Goal: Task Accomplishment & Management: Complete application form

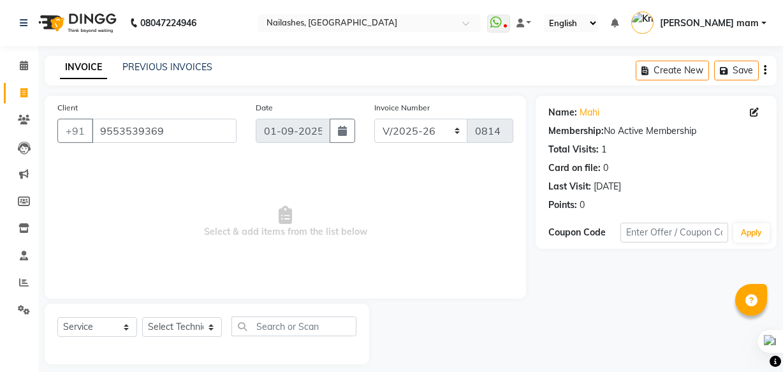
select select "5759"
select select "service"
click at [220, 128] on input "9553539369" at bounding box center [164, 131] width 145 height 24
click at [26, 279] on icon at bounding box center [24, 282] width 10 height 10
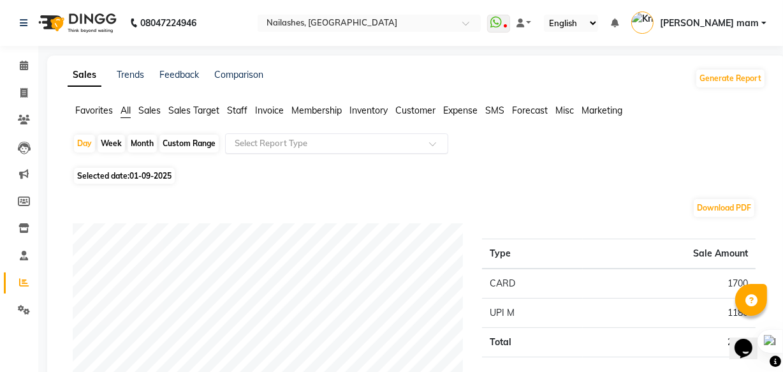
click at [323, 146] on input "text" at bounding box center [324, 143] width 184 height 13
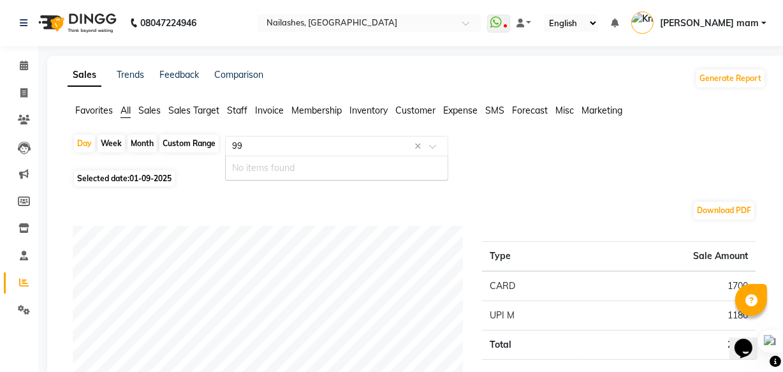
type input "9"
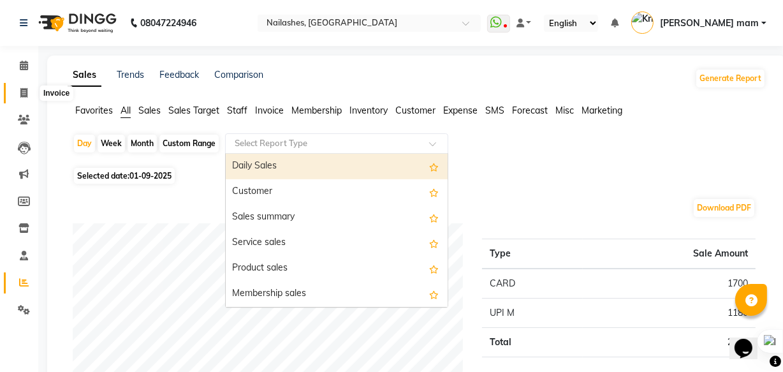
click at [24, 87] on span at bounding box center [24, 93] width 22 height 15
select select "service"
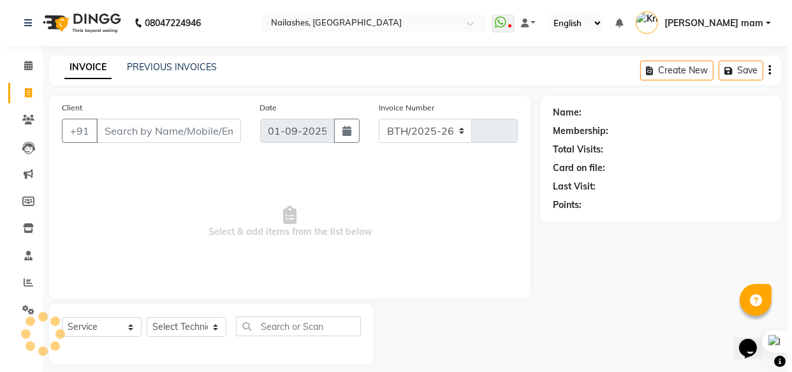
scroll to position [12, 0]
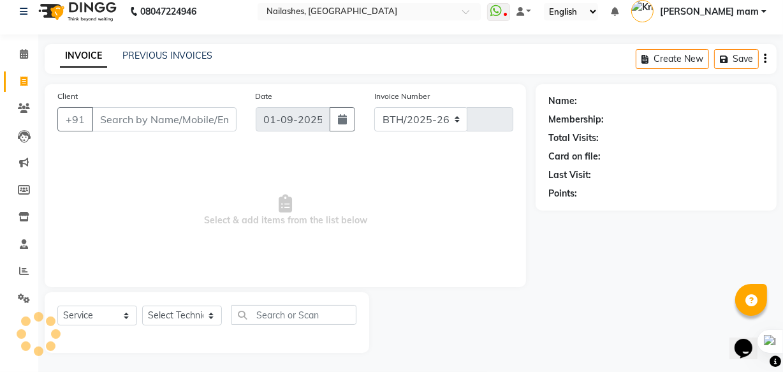
select select "5759"
type input "0815"
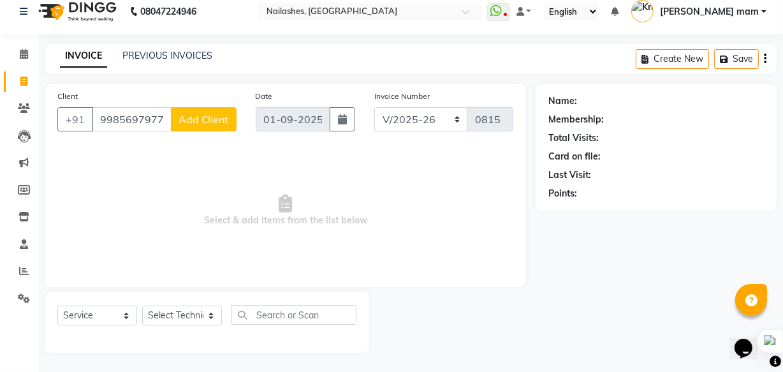
type input "9985697977"
click at [230, 119] on button "Add Client" at bounding box center [204, 119] width 66 height 24
select select "21"
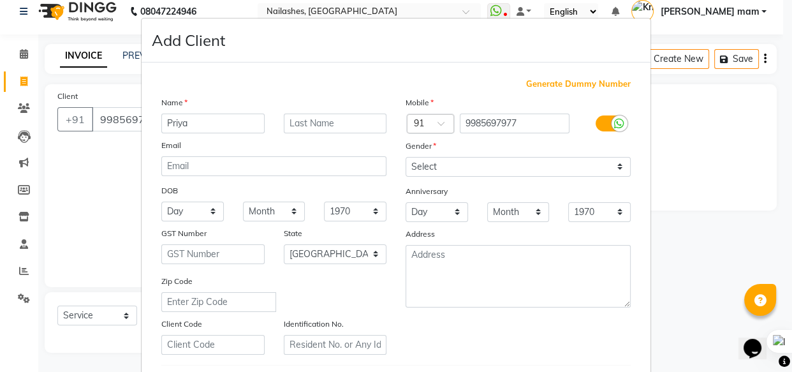
type input "Priya"
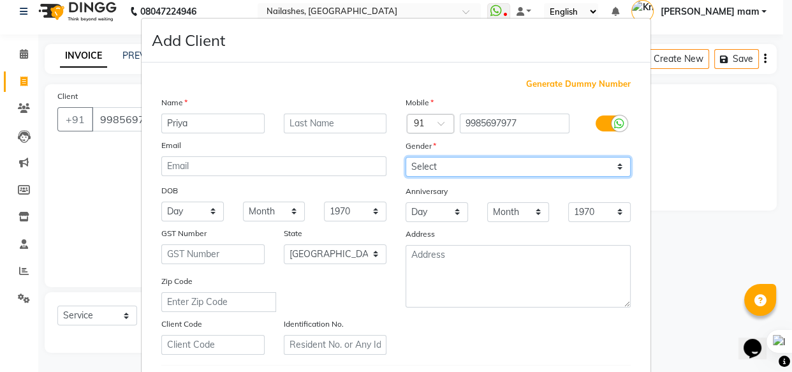
click at [415, 168] on select "Select [DEMOGRAPHIC_DATA] [DEMOGRAPHIC_DATA] Other Prefer Not To Say" at bounding box center [518, 167] width 225 height 20
select select "[DEMOGRAPHIC_DATA]"
click at [406, 157] on select "Select [DEMOGRAPHIC_DATA] [DEMOGRAPHIC_DATA] Other Prefer Not To Say" at bounding box center [518, 167] width 225 height 20
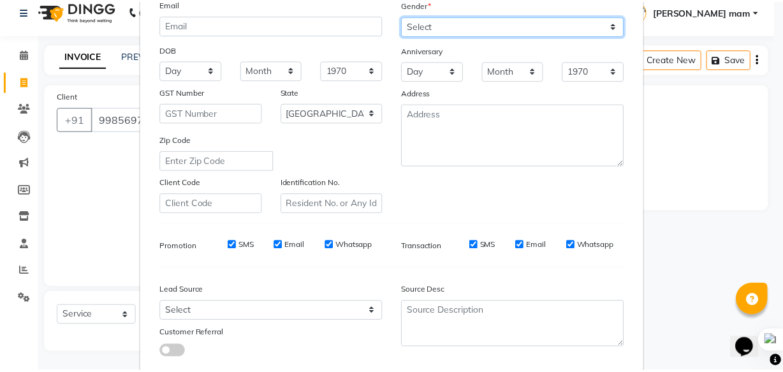
scroll to position [221, 0]
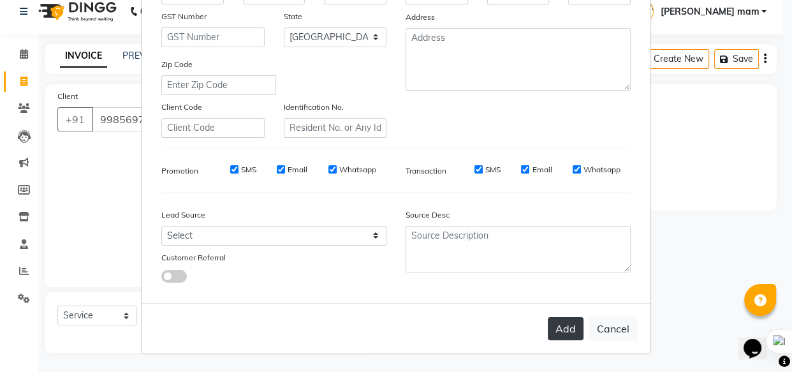
click at [553, 328] on button "Add" at bounding box center [566, 328] width 36 height 23
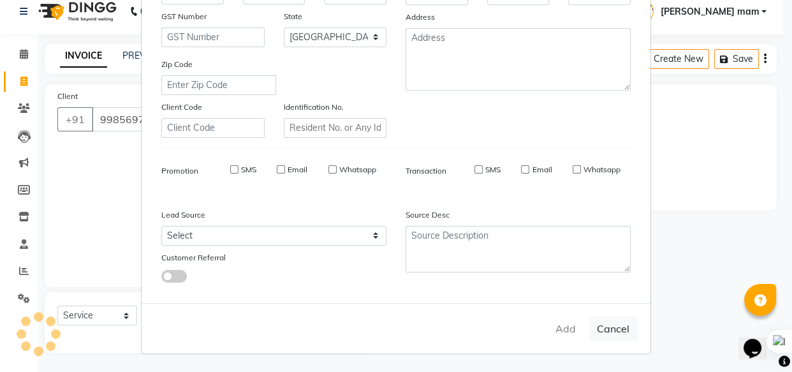
select select
select select "null"
select select
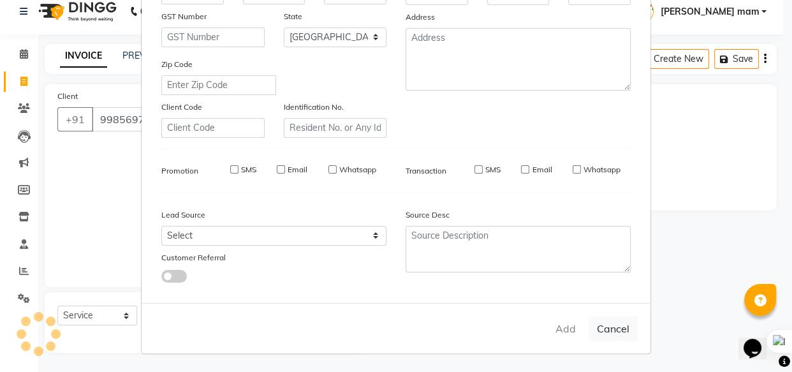
select select
checkbox input "false"
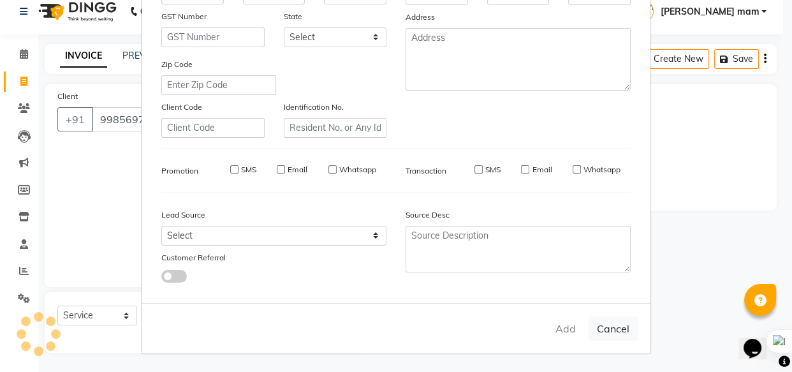
checkbox input "false"
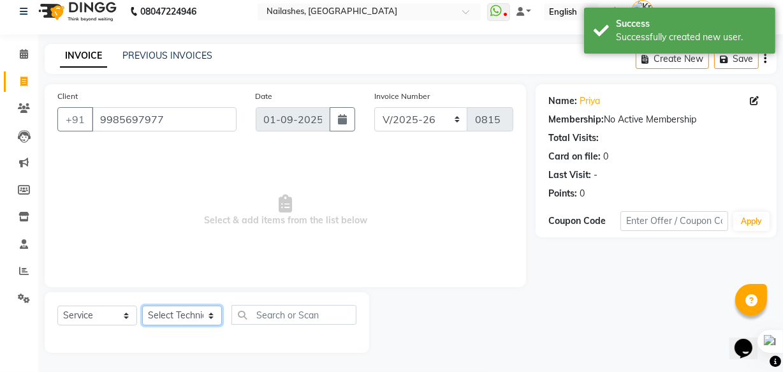
click at [170, 316] on select "Select Technician [PERSON_NAME] [PERSON_NAME] mam [PERSON_NAME] ringya [PERSON_…" at bounding box center [182, 316] width 80 height 20
select select "76516"
click at [142, 306] on select "Select Technician [PERSON_NAME] [PERSON_NAME] mam [PERSON_NAME] ringya [PERSON_…" at bounding box center [182, 316] width 80 height 20
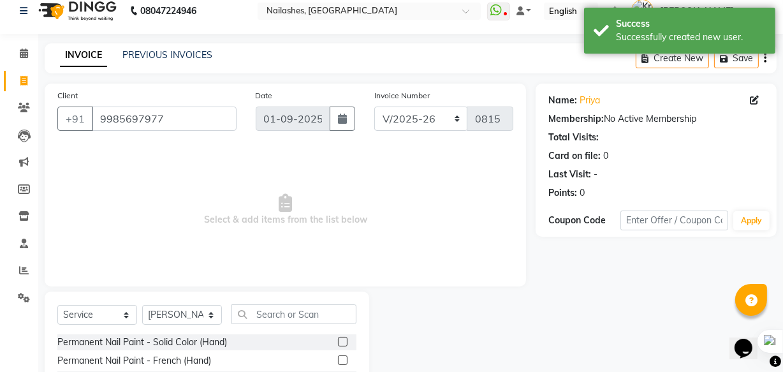
click at [338, 342] on label at bounding box center [343, 342] width 10 height 10
click at [338, 342] on input "checkbox" at bounding box center [342, 342] width 8 height 8
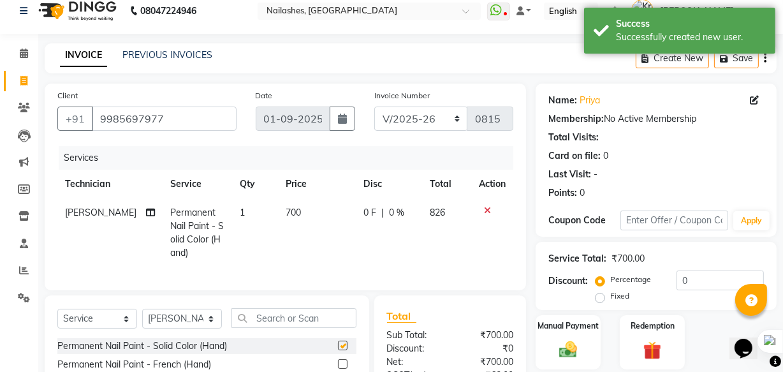
checkbox input "false"
click at [314, 328] on input "text" at bounding box center [294, 318] width 125 height 20
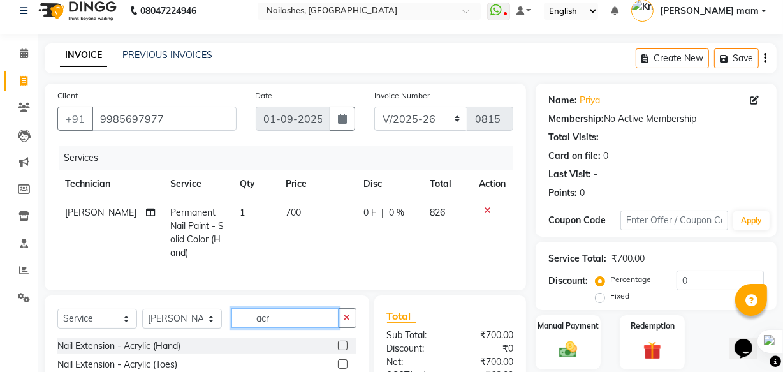
type input "acr"
click at [344, 350] on label at bounding box center [343, 346] width 10 height 10
click at [344, 350] on input "checkbox" at bounding box center [342, 346] width 8 height 8
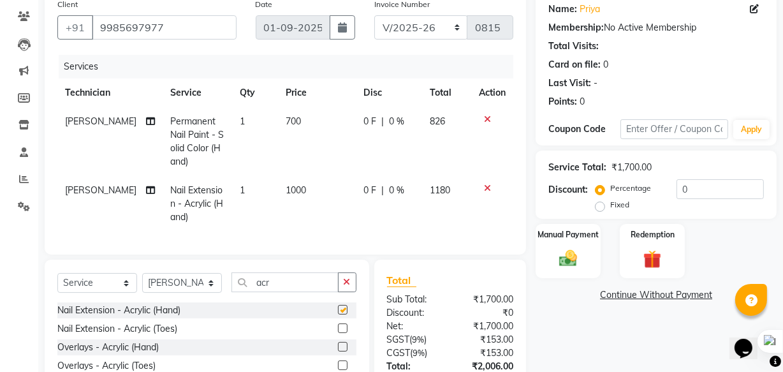
scroll to position [207, 0]
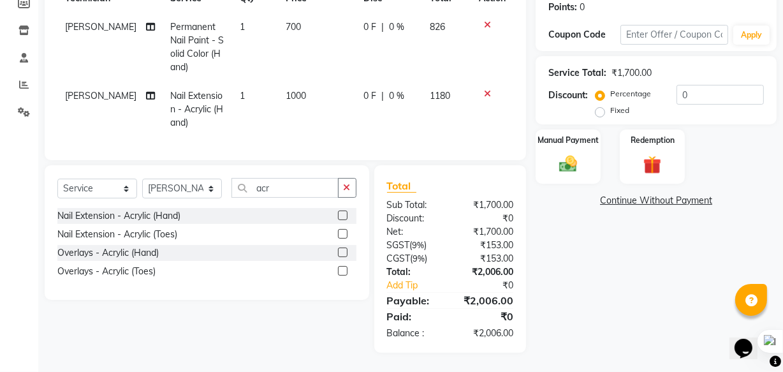
checkbox input "false"
click at [702, 85] on input "0" at bounding box center [720, 95] width 87 height 20
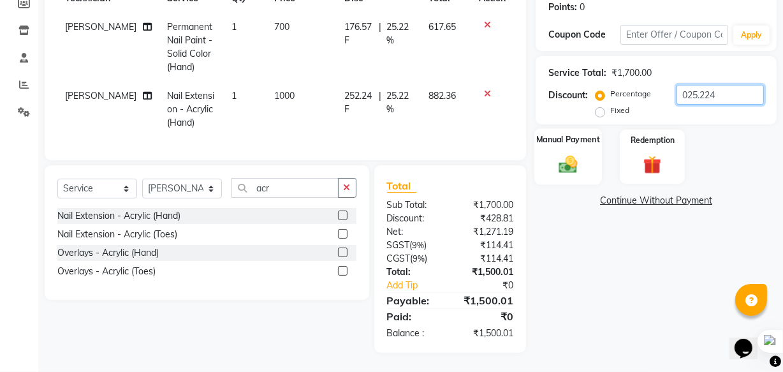
type input "025.224"
click at [567, 161] on img at bounding box center [568, 164] width 31 height 22
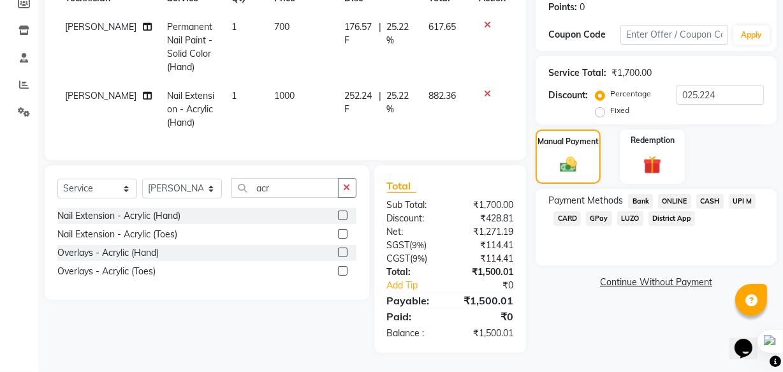
click at [573, 211] on span "CARD" at bounding box center [567, 218] width 27 height 15
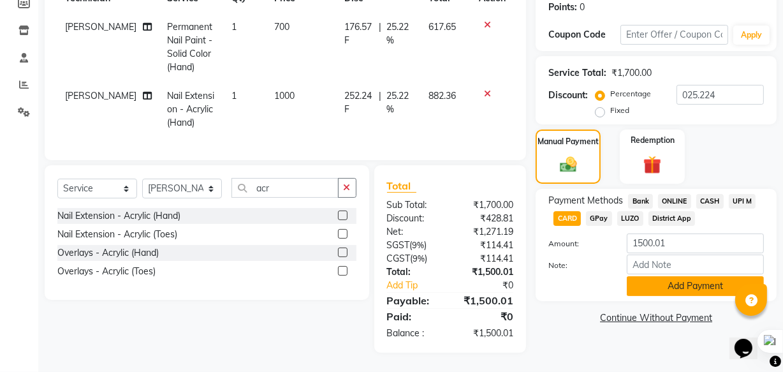
click at [693, 281] on button "Add Payment" at bounding box center [695, 286] width 137 height 20
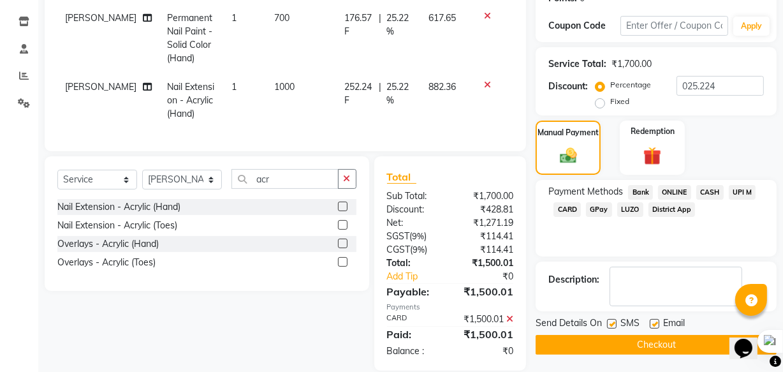
click at [663, 341] on button "Checkout" at bounding box center [656, 345] width 241 height 20
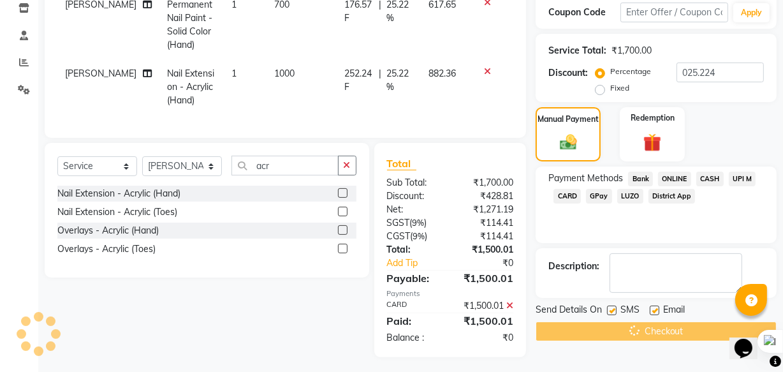
scroll to position [233, 0]
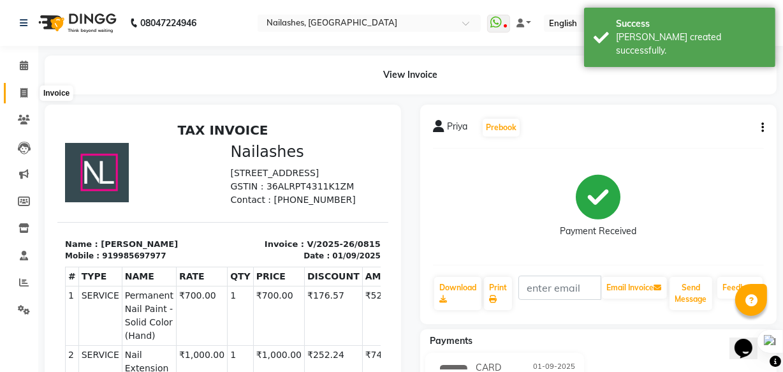
click at [26, 91] on icon at bounding box center [23, 93] width 7 height 10
select select "5759"
select select "service"
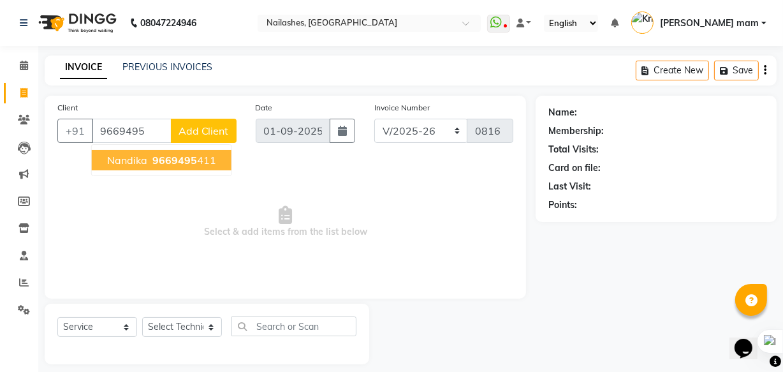
click at [163, 182] on span "Select & add items from the list below" at bounding box center [285, 222] width 456 height 128
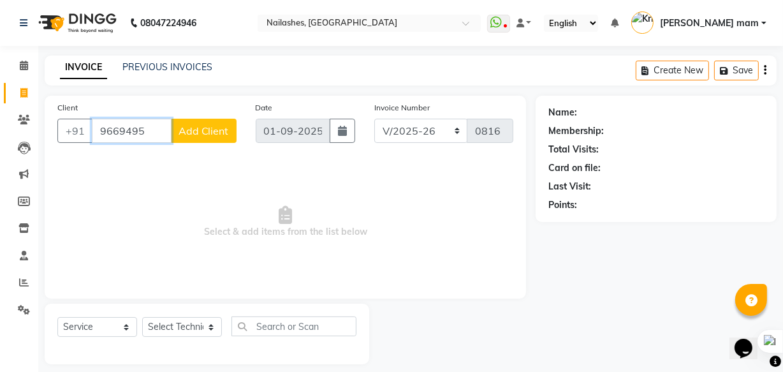
click at [156, 134] on input "9669495" at bounding box center [132, 131] width 80 height 24
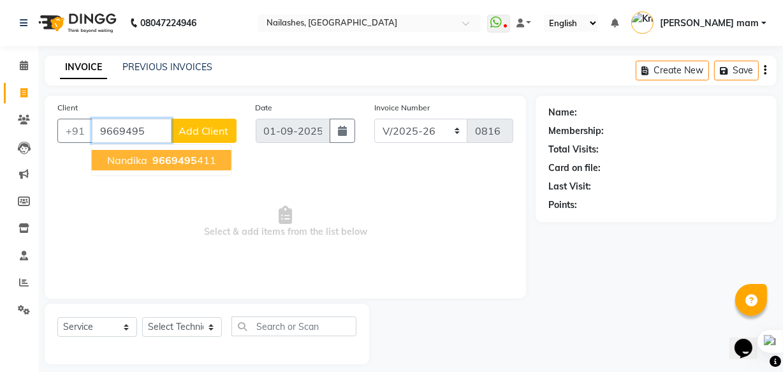
click at [199, 167] on button "Nandika 9669495 411" at bounding box center [162, 160] width 140 height 20
type input "9669495411"
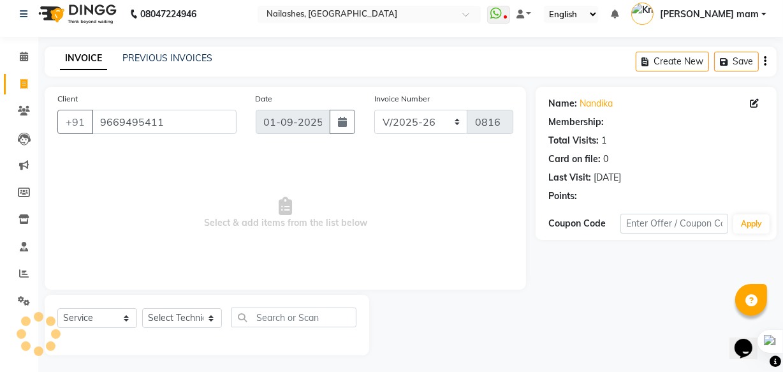
scroll to position [12, 0]
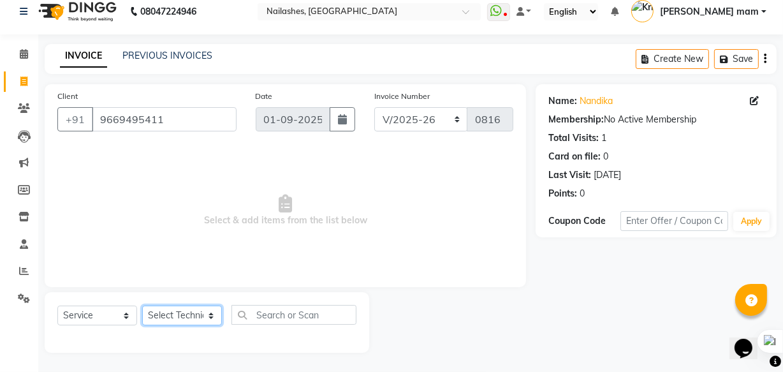
click at [204, 316] on select "Select Technician [PERSON_NAME] [PERSON_NAME] mam [PERSON_NAME] ringya [PERSON_…" at bounding box center [182, 316] width 80 height 20
select select "71408"
click at [142, 306] on select "Select Technician [PERSON_NAME] [PERSON_NAME] mam [PERSON_NAME] ringya [PERSON_…" at bounding box center [182, 316] width 80 height 20
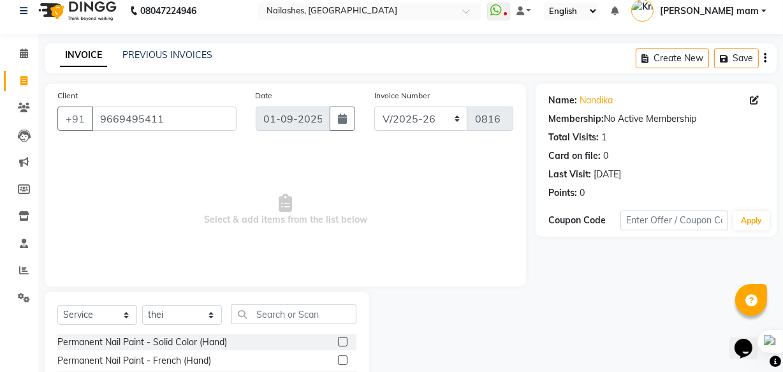
drag, startPoint x: 332, startPoint y: 341, endPoint x: 309, endPoint y: 329, distance: 26.0
click at [338, 341] on label at bounding box center [343, 342] width 10 height 10
click at [338, 341] on input "checkbox" at bounding box center [342, 342] width 8 height 8
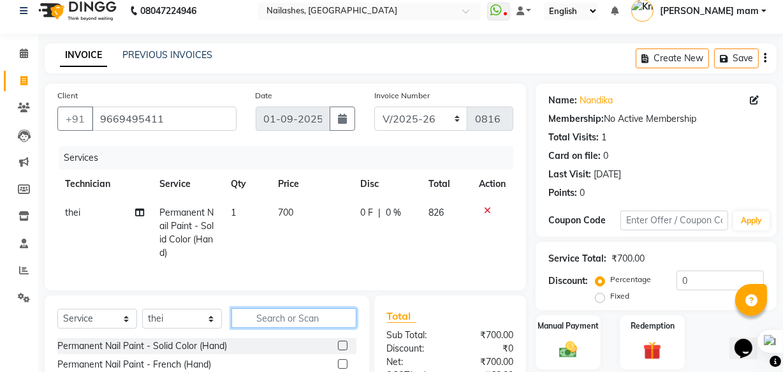
checkbox input "false"
click at [292, 318] on input "text" at bounding box center [294, 318] width 125 height 20
type input "art"
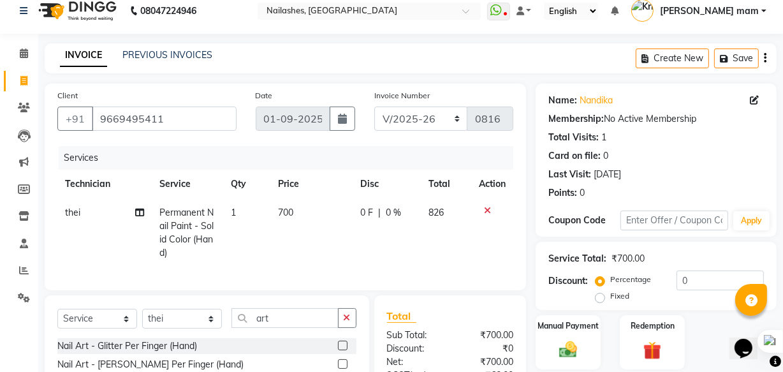
click at [338, 350] on label at bounding box center [343, 346] width 10 height 10
click at [338, 350] on input "checkbox" at bounding box center [342, 346] width 8 height 8
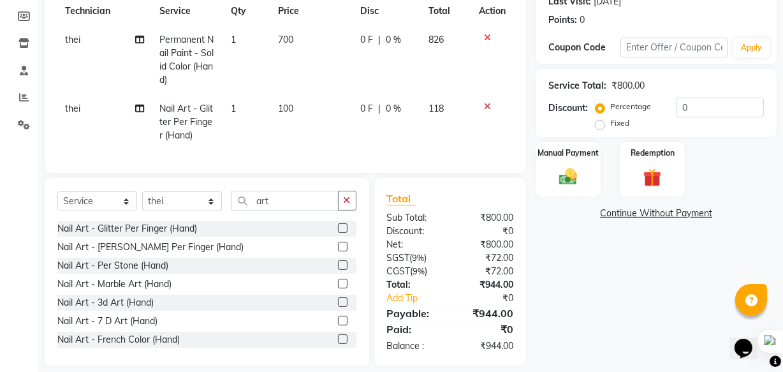
scroll to position [186, 0]
click at [338, 232] on label at bounding box center [343, 228] width 10 height 10
click at [338, 232] on input "checkbox" at bounding box center [342, 228] width 8 height 8
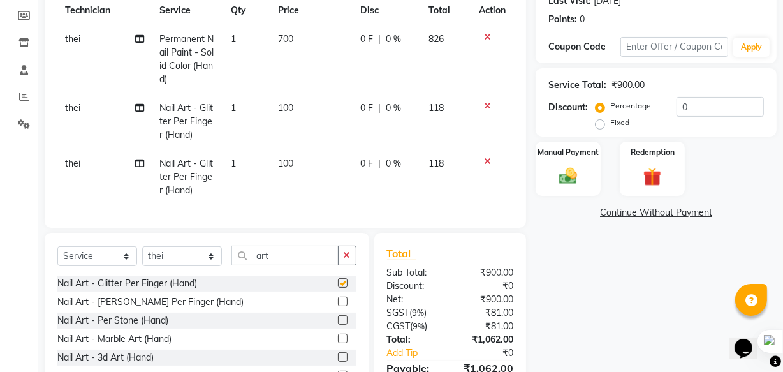
checkbox input "false"
click at [577, 170] on img at bounding box center [568, 176] width 31 height 22
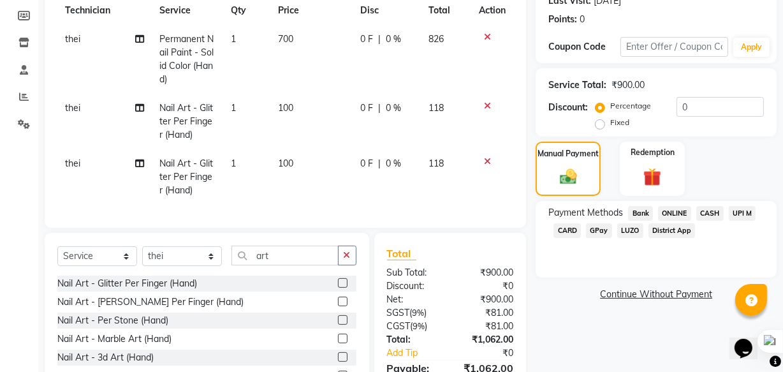
click at [735, 212] on span "UPI M" at bounding box center [742, 213] width 27 height 15
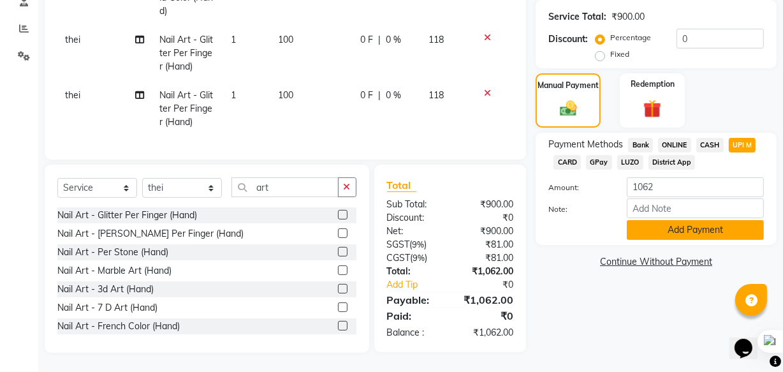
click at [729, 230] on button "Add Payment" at bounding box center [695, 230] width 137 height 20
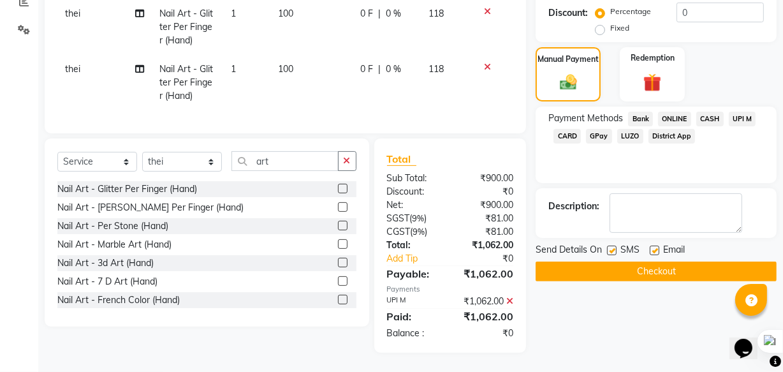
scroll to position [289, 0]
click at [723, 262] on button "Checkout" at bounding box center [656, 272] width 241 height 20
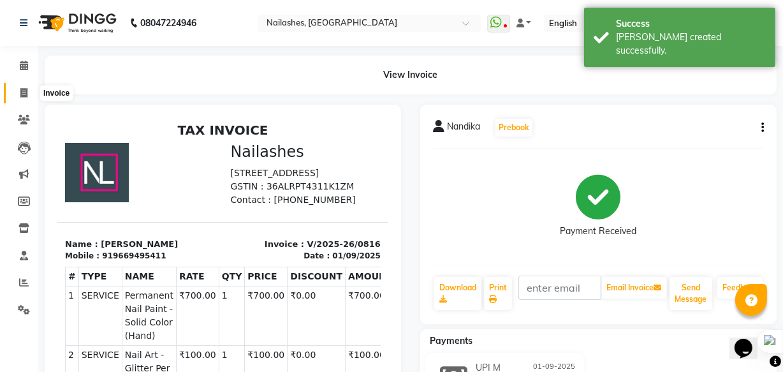
click at [33, 92] on span at bounding box center [24, 93] width 22 height 15
select select "service"
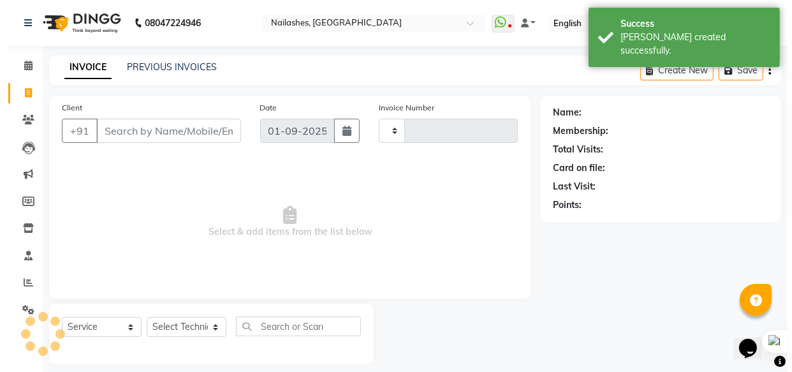
scroll to position [12, 0]
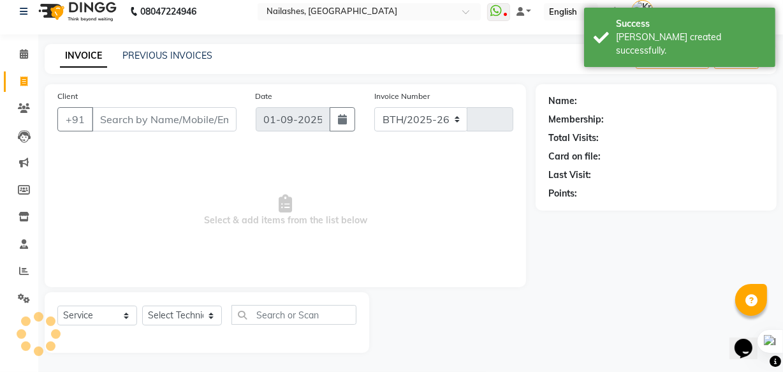
select select "5759"
type input "0817"
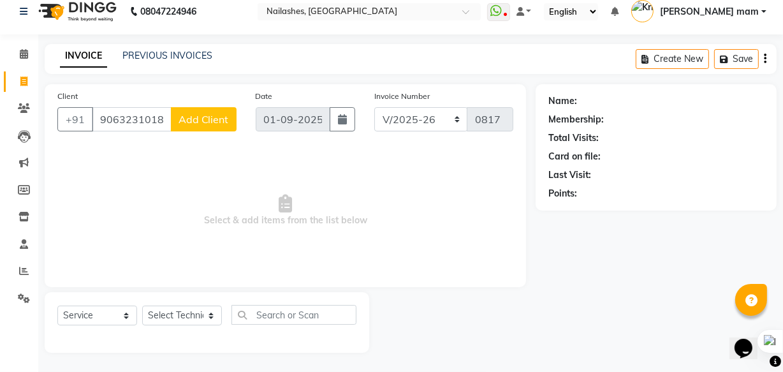
type input "9063231018"
click at [223, 119] on span "Add Client" at bounding box center [204, 119] width 50 height 13
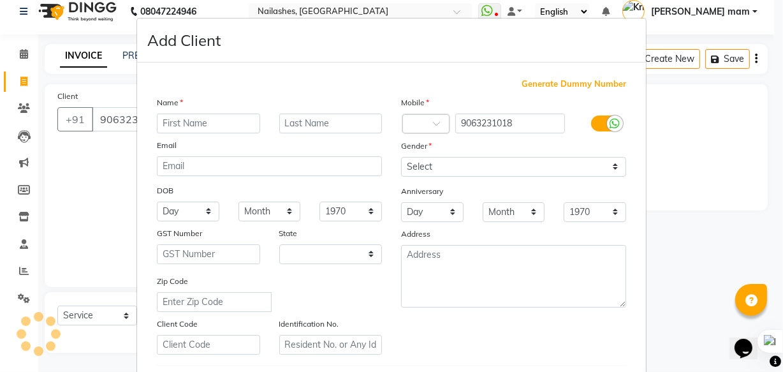
select select "21"
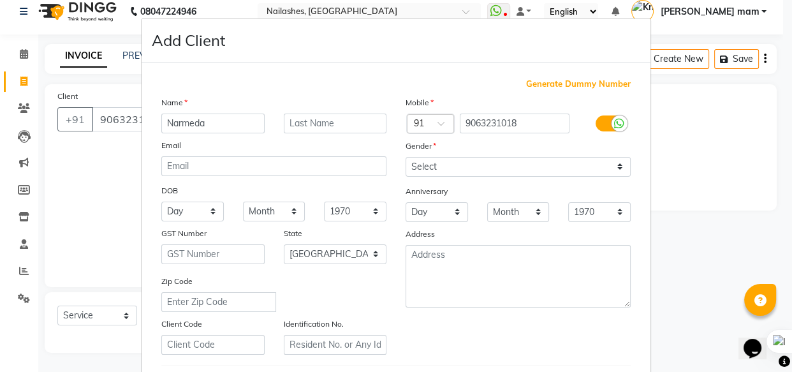
type input "Narmeda"
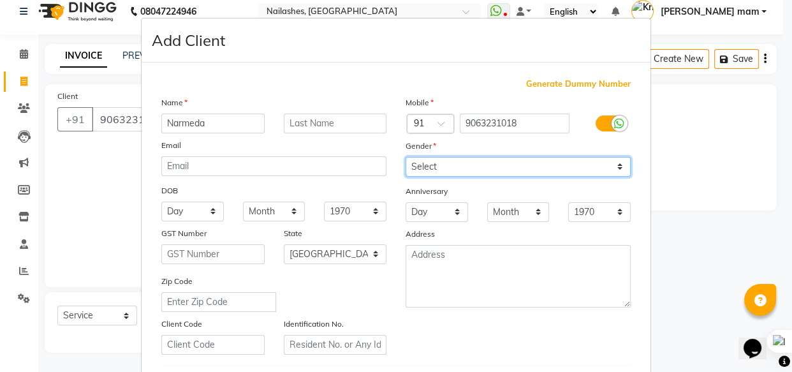
click at [459, 174] on select "Select [DEMOGRAPHIC_DATA] [DEMOGRAPHIC_DATA] Other Prefer Not To Say" at bounding box center [518, 167] width 225 height 20
select select "[DEMOGRAPHIC_DATA]"
click at [406, 157] on select "Select [DEMOGRAPHIC_DATA] [DEMOGRAPHIC_DATA] Other Prefer Not To Say" at bounding box center [518, 167] width 225 height 20
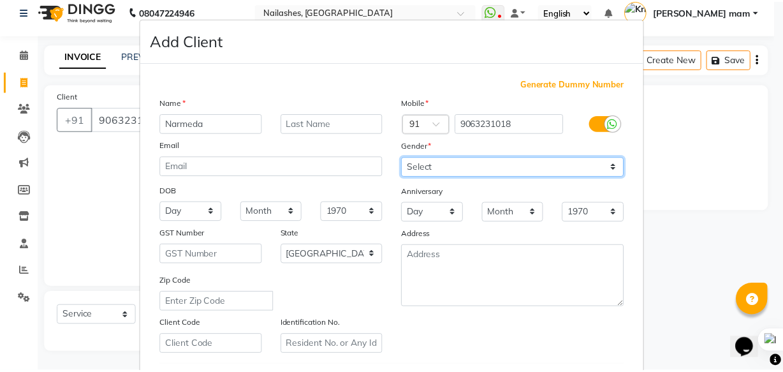
scroll to position [221, 0]
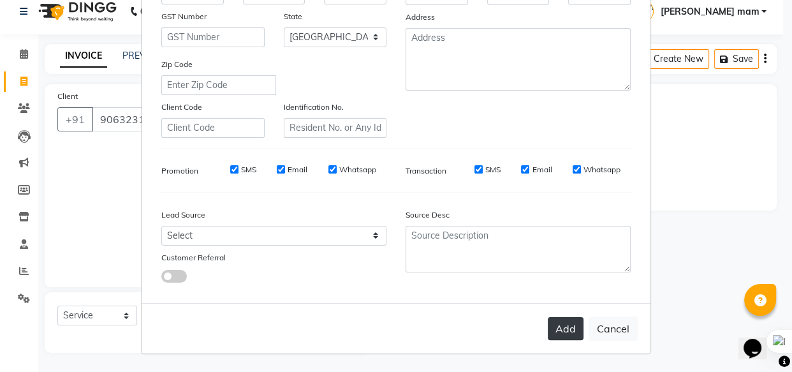
click at [565, 336] on button "Add" at bounding box center [566, 328] width 36 height 23
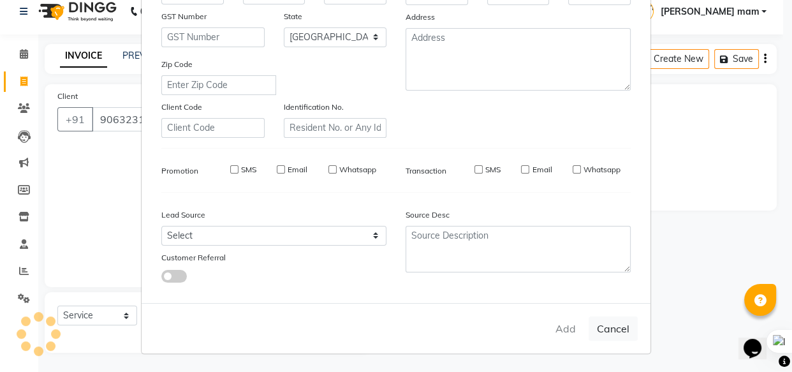
select select
select select "null"
select select
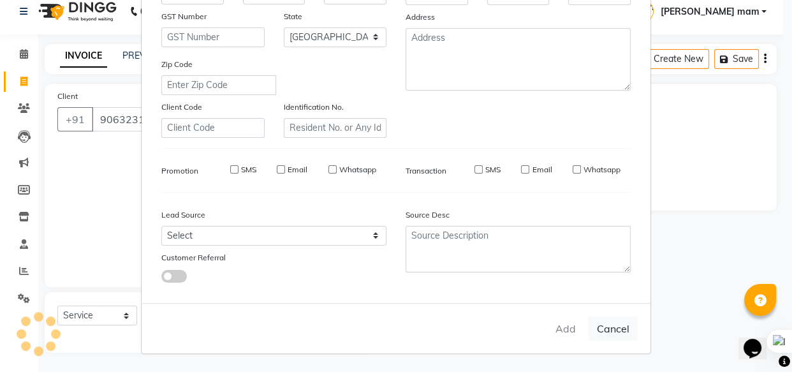
select select
checkbox input "false"
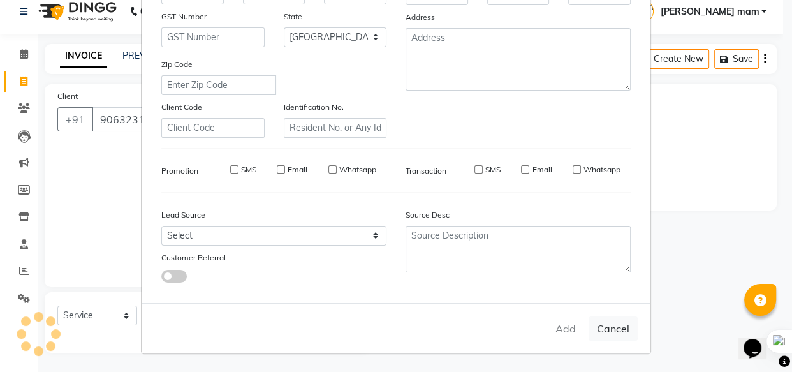
checkbox input "false"
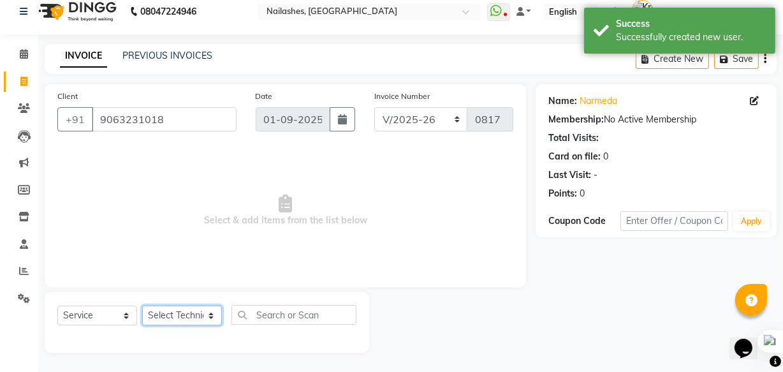
click at [198, 323] on select "Select Technician [PERSON_NAME] [PERSON_NAME] mam [PERSON_NAME] ringya [PERSON_…" at bounding box center [182, 316] width 80 height 20
select select "71408"
click at [142, 306] on select "Select Technician [PERSON_NAME] [PERSON_NAME] mam [PERSON_NAME] ringya [PERSON_…" at bounding box center [182, 316] width 80 height 20
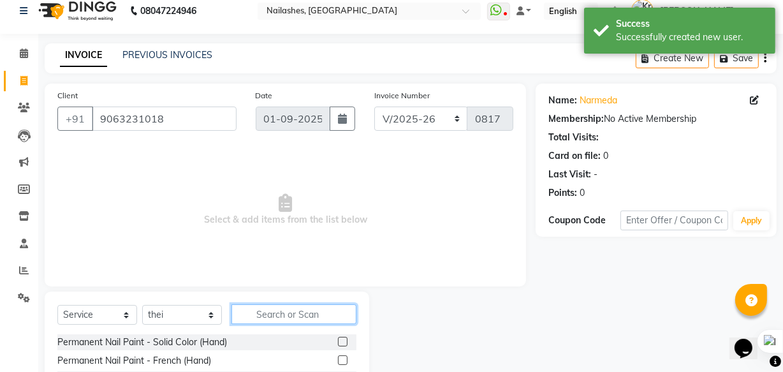
click at [300, 318] on input "text" at bounding box center [294, 314] width 125 height 20
type input "r"
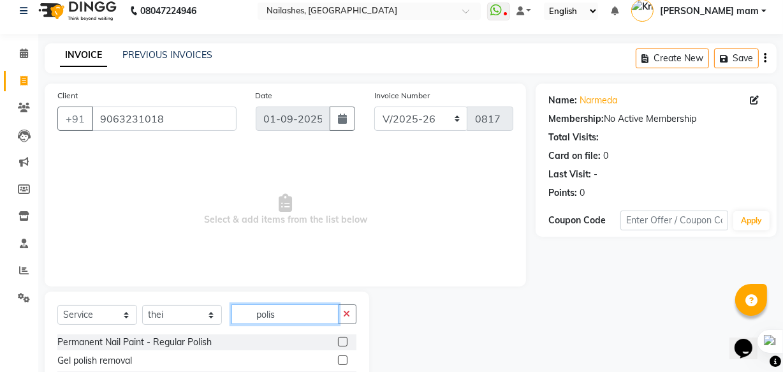
type input "polis"
click at [342, 355] on label at bounding box center [343, 360] width 10 height 10
click at [342, 357] on input "checkbox" at bounding box center [342, 361] width 8 height 8
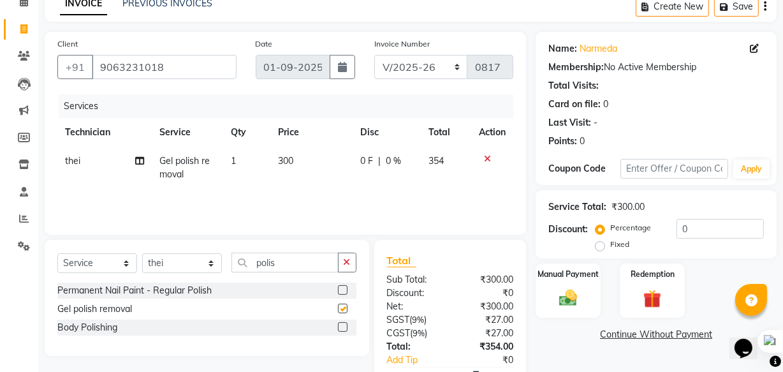
checkbox input "false"
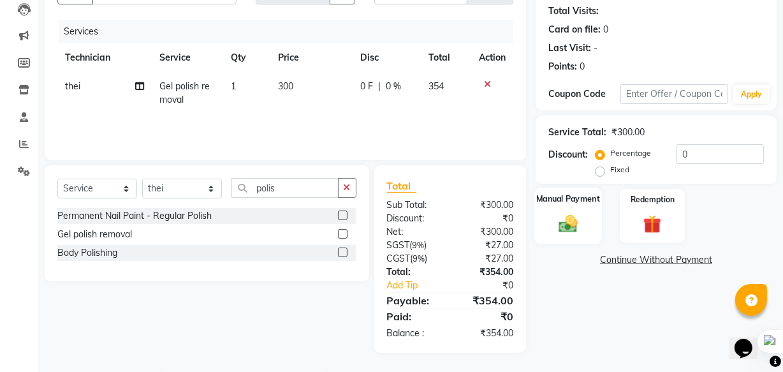
click at [563, 230] on img at bounding box center [568, 223] width 31 height 22
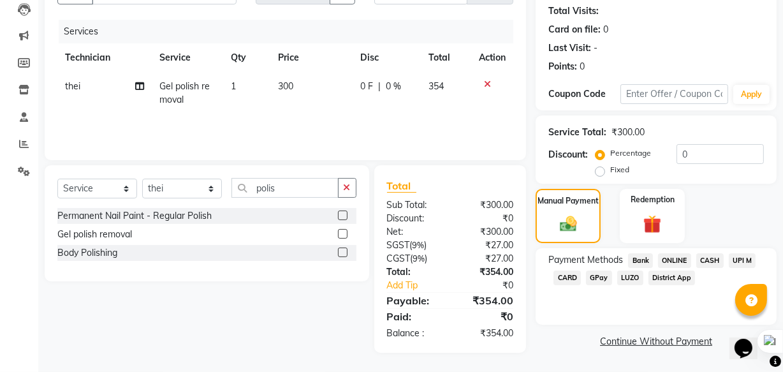
click at [598, 274] on span "GPay" at bounding box center [599, 277] width 26 height 15
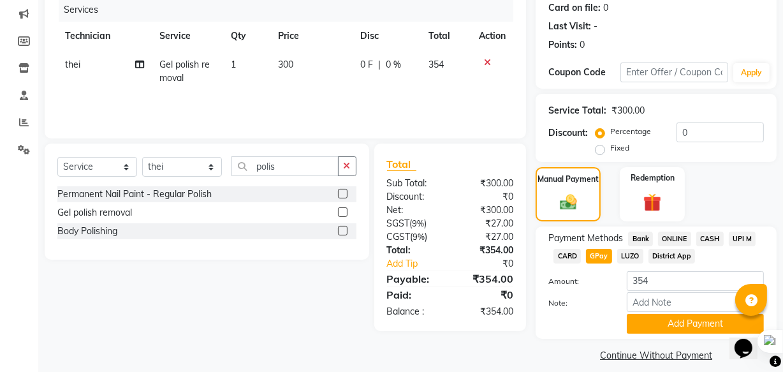
scroll to position [172, 0]
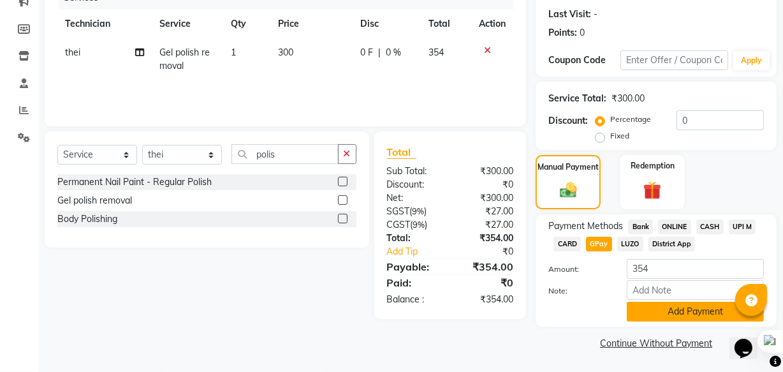
click at [688, 312] on button "Add Payment" at bounding box center [695, 312] width 137 height 20
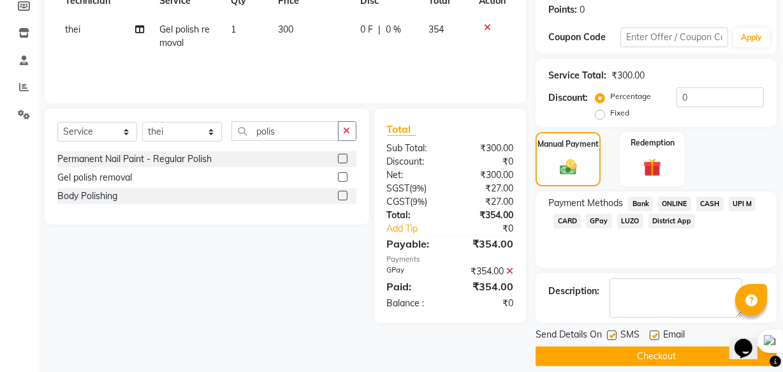
scroll to position [208, 0]
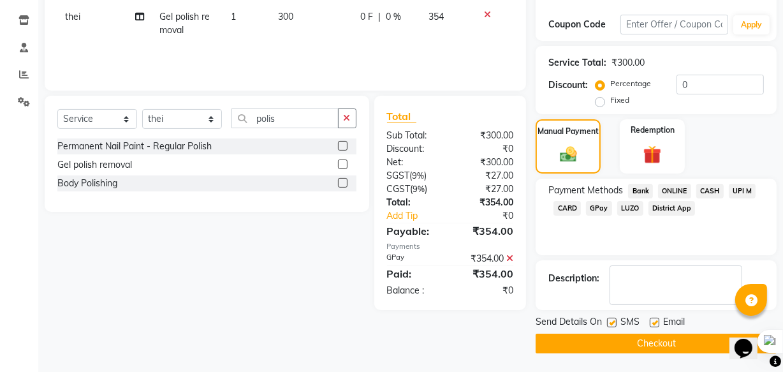
click at [688, 344] on button "Checkout" at bounding box center [656, 344] width 241 height 20
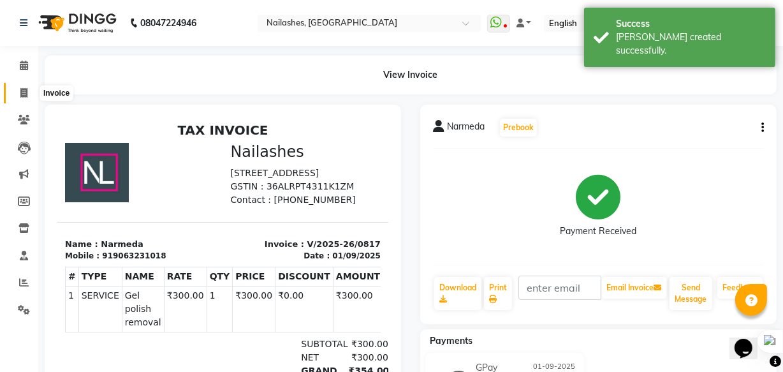
click at [23, 91] on icon at bounding box center [23, 93] width 7 height 10
select select "service"
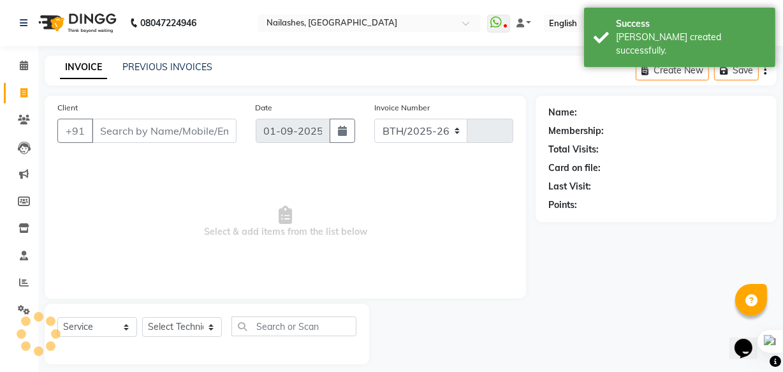
select select "5759"
type input "0818"
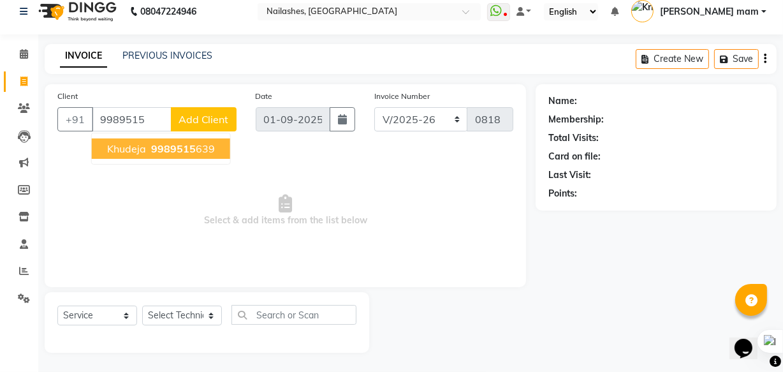
click at [189, 150] on span "9989515" at bounding box center [173, 148] width 45 height 13
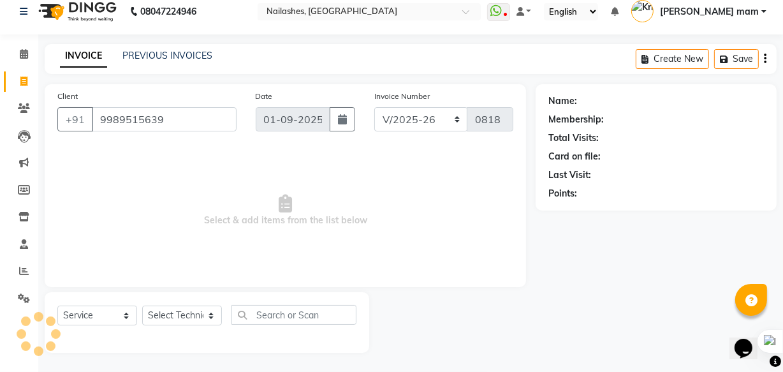
type input "9989515639"
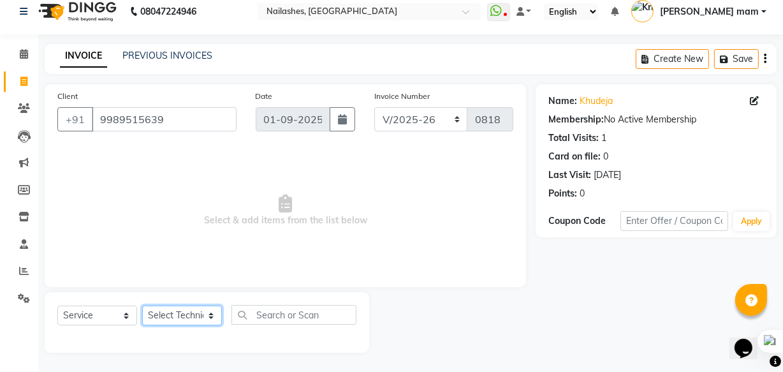
click at [195, 314] on select "Select Technician [PERSON_NAME] [PERSON_NAME] mam [PERSON_NAME] ringya [PERSON_…" at bounding box center [182, 316] width 80 height 20
select select "76516"
click at [142, 306] on select "Select Technician [PERSON_NAME] [PERSON_NAME] mam [PERSON_NAME] ringya [PERSON_…" at bounding box center [182, 316] width 80 height 20
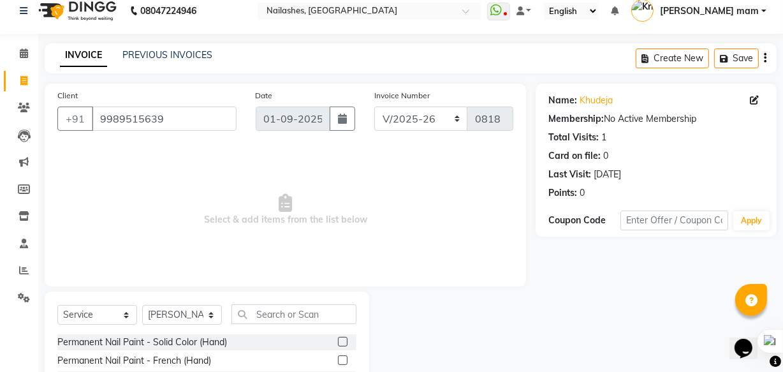
click at [338, 339] on label at bounding box center [343, 342] width 10 height 10
click at [338, 339] on input "checkbox" at bounding box center [342, 342] width 8 height 8
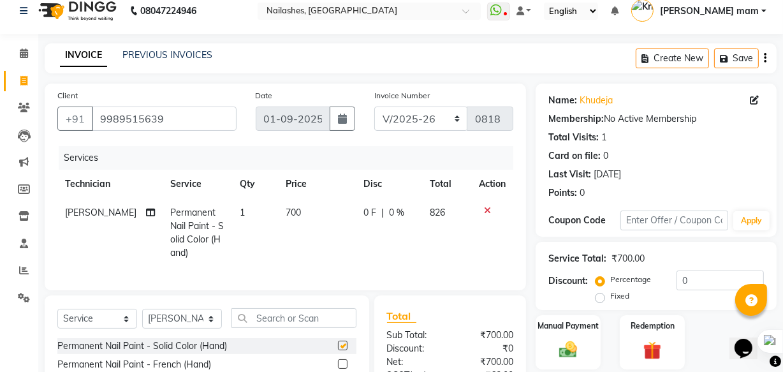
checkbox input "false"
click at [316, 328] on input "text" at bounding box center [294, 318] width 125 height 20
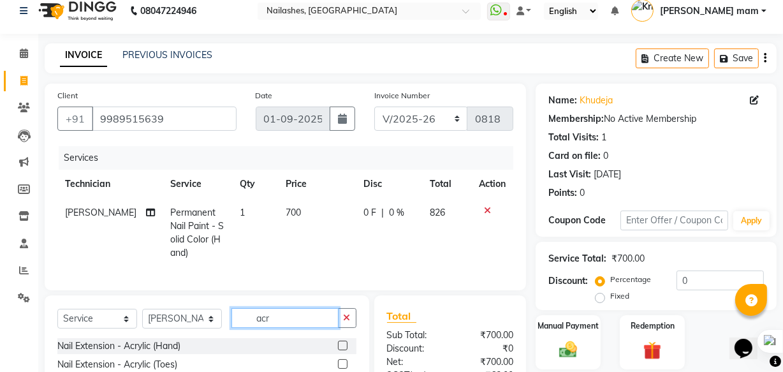
type input "acr"
click at [344, 350] on label at bounding box center [343, 346] width 10 height 10
click at [344, 350] on input "checkbox" at bounding box center [342, 346] width 8 height 8
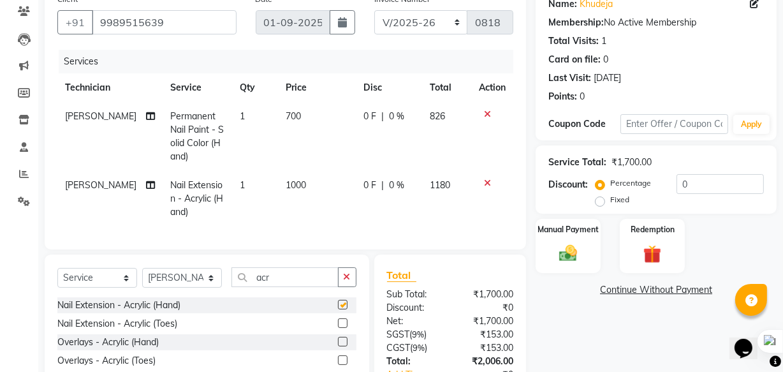
scroll to position [207, 0]
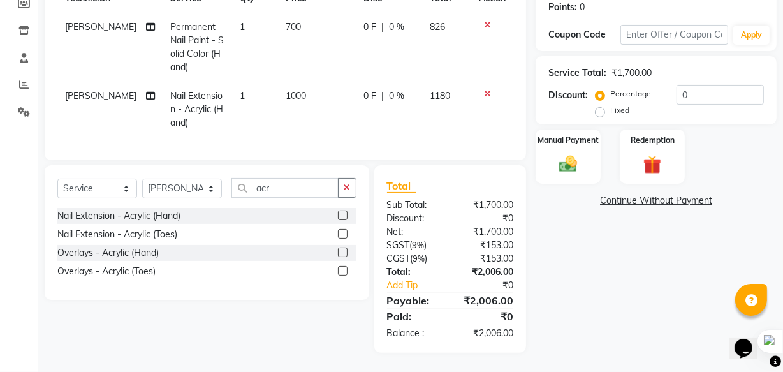
checkbox input "false"
click at [351, 193] on button "button" at bounding box center [347, 188] width 18 height 20
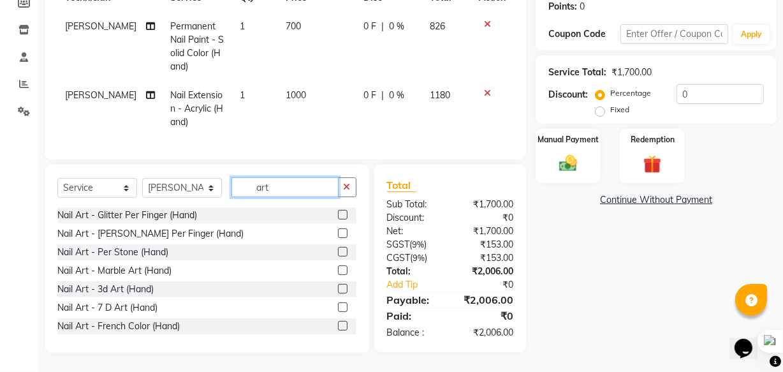
type input "art"
click at [338, 215] on label at bounding box center [343, 215] width 10 height 10
click at [338, 215] on input "checkbox" at bounding box center [342, 215] width 8 height 8
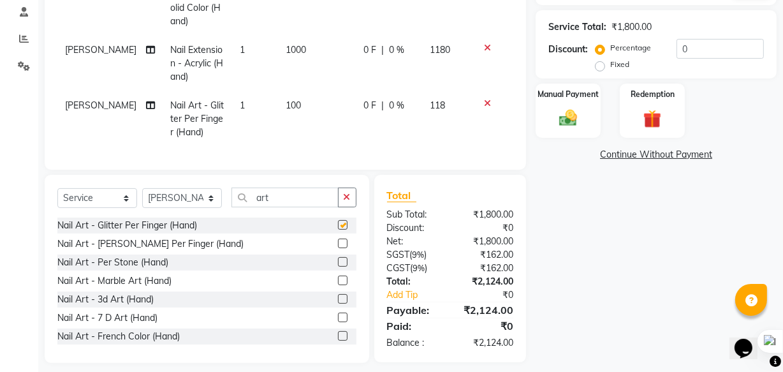
checkbox input "false"
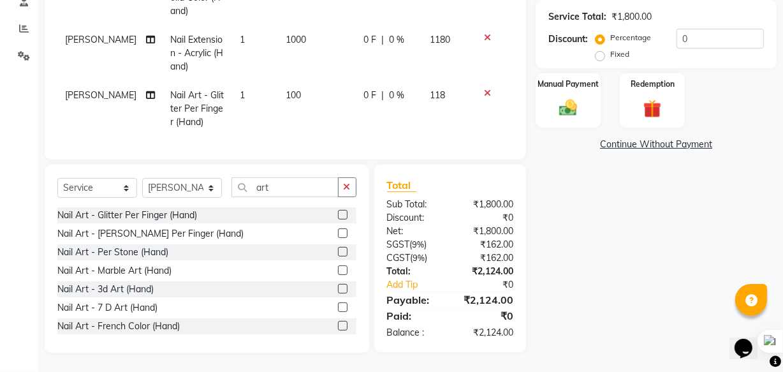
click at [296, 85] on td "100" at bounding box center [317, 108] width 78 height 55
select select "76516"
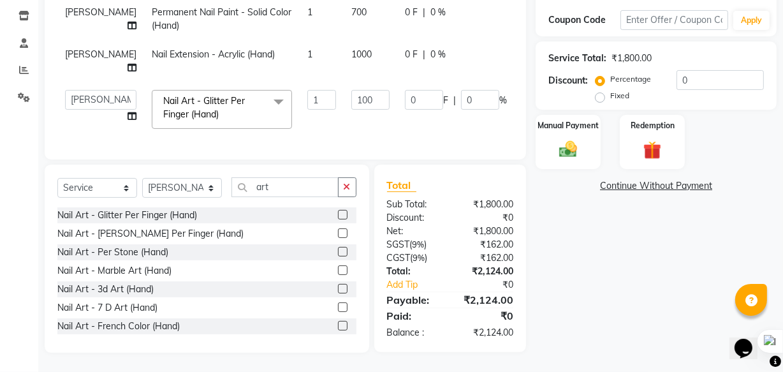
scroll to position [208, 0]
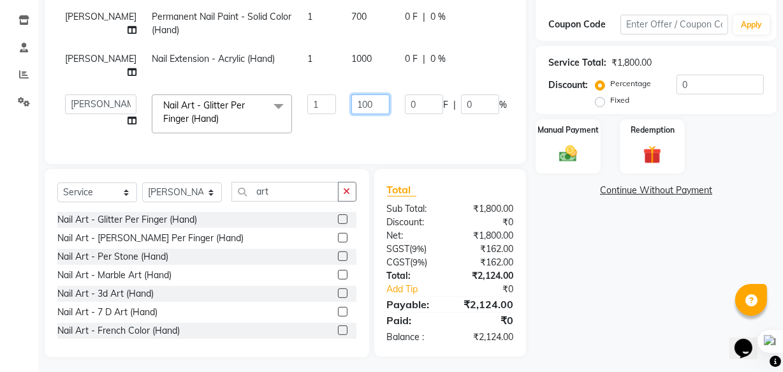
click at [351, 94] on input "100" at bounding box center [370, 104] width 38 height 20
type input "150"
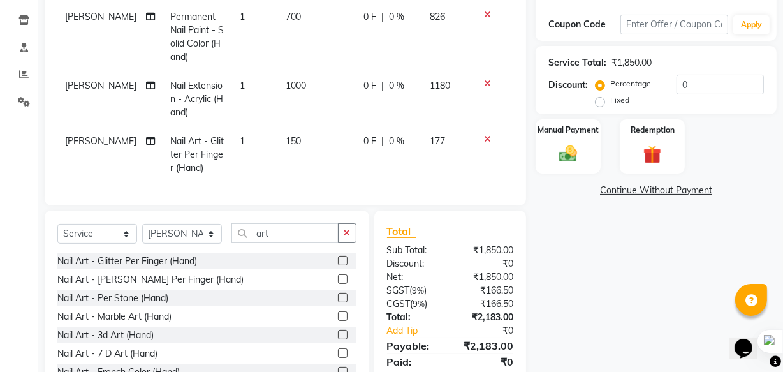
click at [268, 84] on tbody "[PERSON_NAME] Permanent Nail Paint - Solid Color (Hand) 1 700 0 F | 0 % 826 [PE…" at bounding box center [285, 93] width 456 height 180
click at [255, 140] on td "1" at bounding box center [255, 154] width 46 height 55
select select "76516"
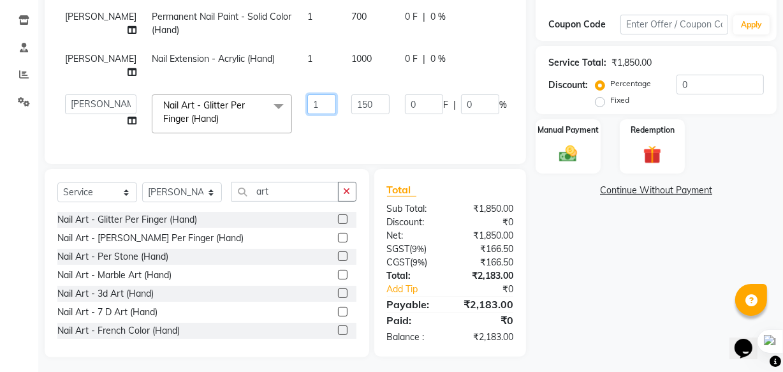
click at [307, 94] on input "1" at bounding box center [321, 104] width 29 height 20
type input "10"
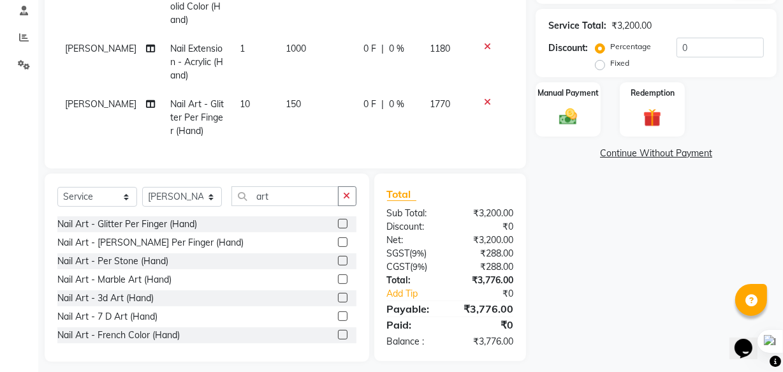
scroll to position [263, 0]
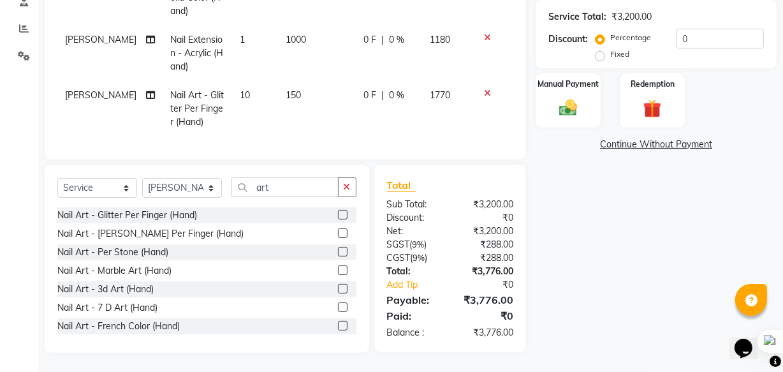
click at [294, 81] on td "150" at bounding box center [317, 108] width 78 height 55
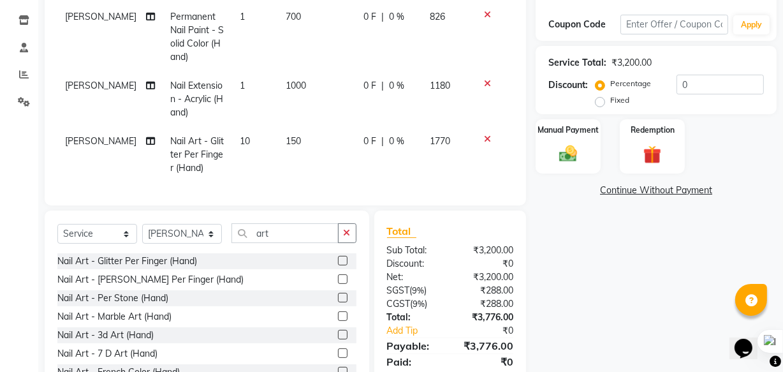
select select "76516"
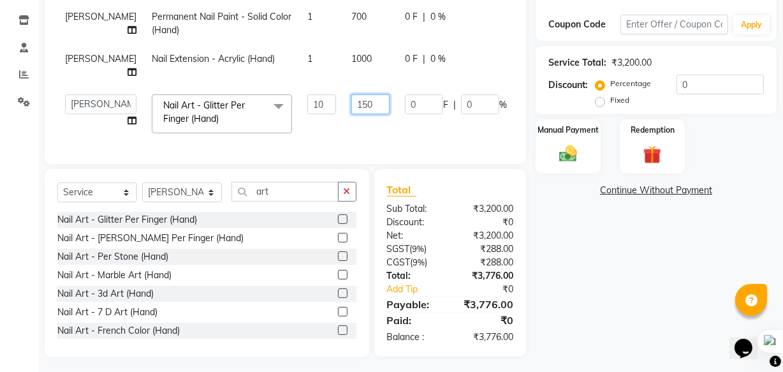
click at [359, 94] on input "150" at bounding box center [370, 104] width 38 height 20
type input "1"
type input "200"
click at [392, 108] on tbody "[PERSON_NAME] Permanent Nail Paint - Solid Color (Hand) 1 700 0 F | 0 % 826 [PE…" at bounding box center [325, 72] width 536 height 138
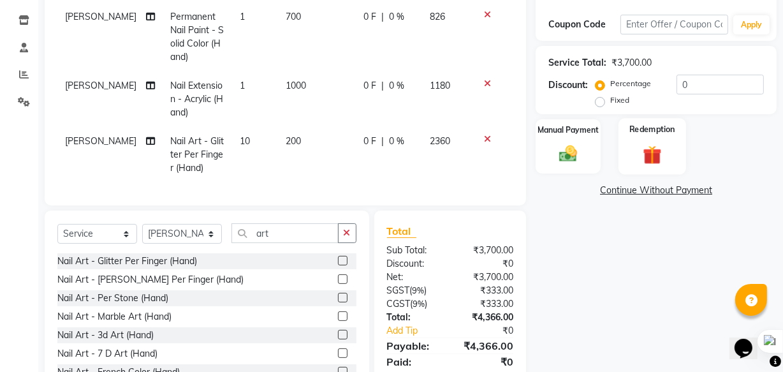
scroll to position [263, 0]
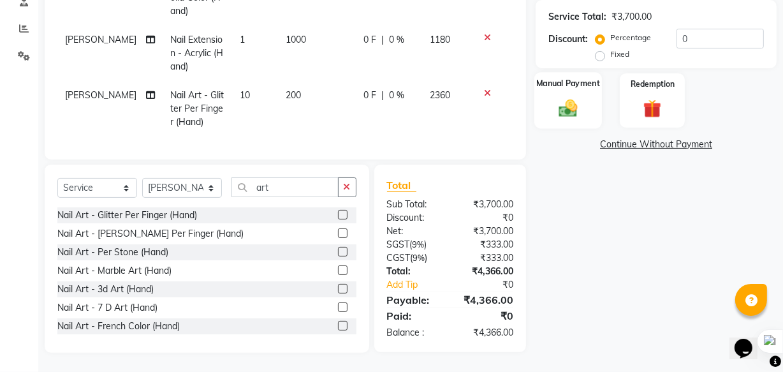
click at [547, 86] on div "Manual Payment" at bounding box center [569, 100] width 68 height 57
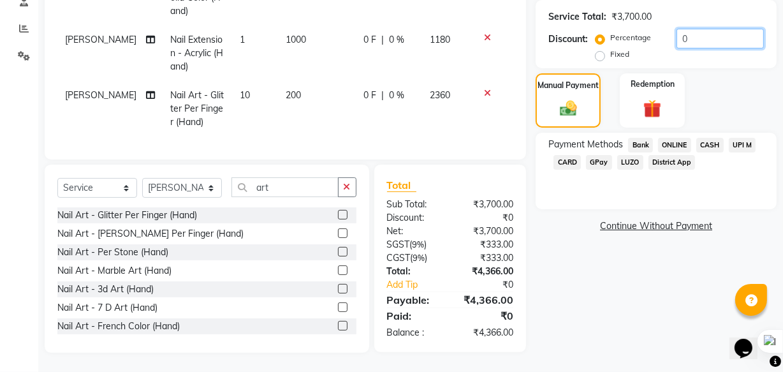
click at [690, 29] on input "0" at bounding box center [720, 39] width 87 height 20
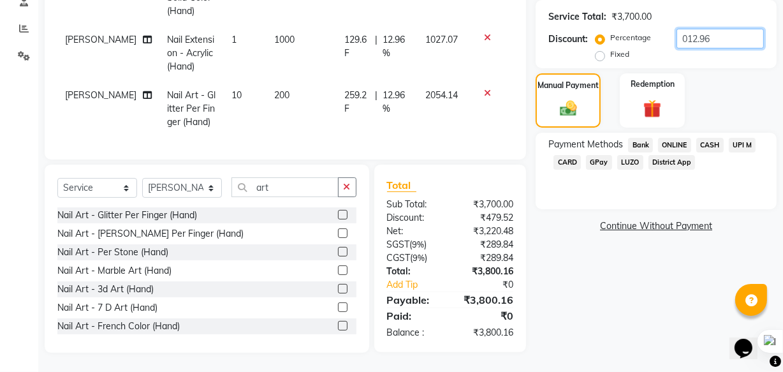
type input "012.96"
click at [741, 138] on span "UPI M" at bounding box center [742, 145] width 27 height 15
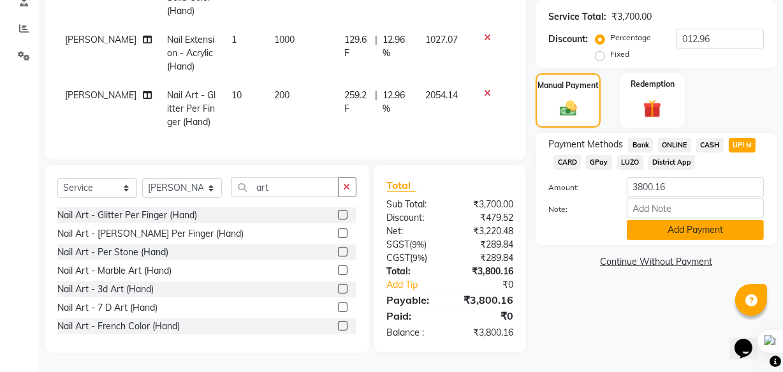
click at [738, 226] on button "Add Payment" at bounding box center [695, 230] width 137 height 20
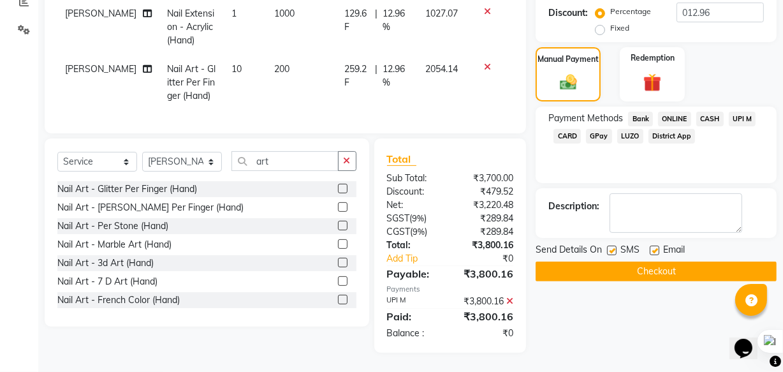
scroll to position [289, 0]
click at [721, 263] on button "Checkout" at bounding box center [656, 272] width 241 height 20
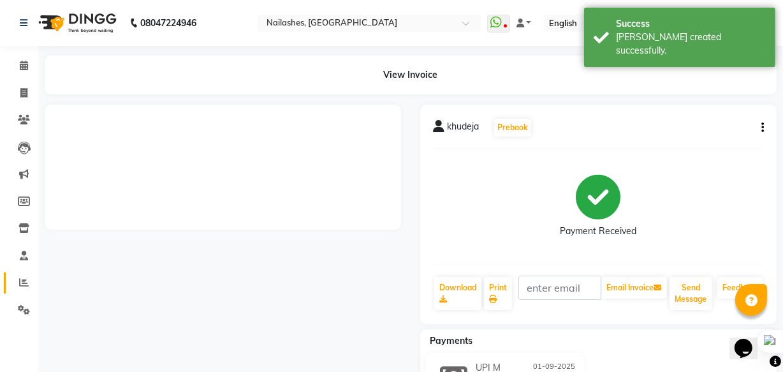
click at [19, 283] on icon at bounding box center [24, 282] width 10 height 10
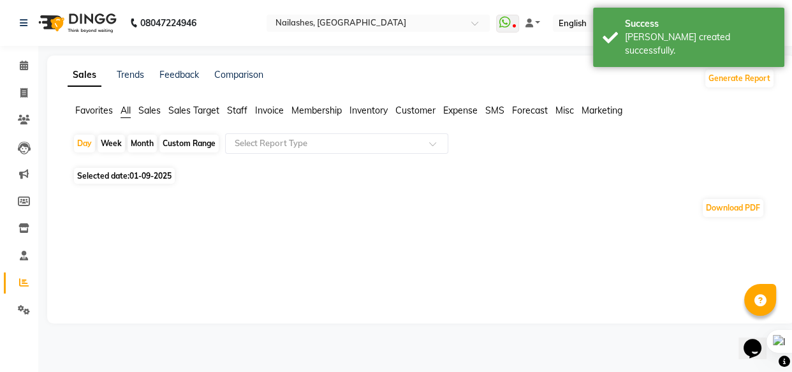
click at [27, 279] on icon at bounding box center [24, 282] width 10 height 10
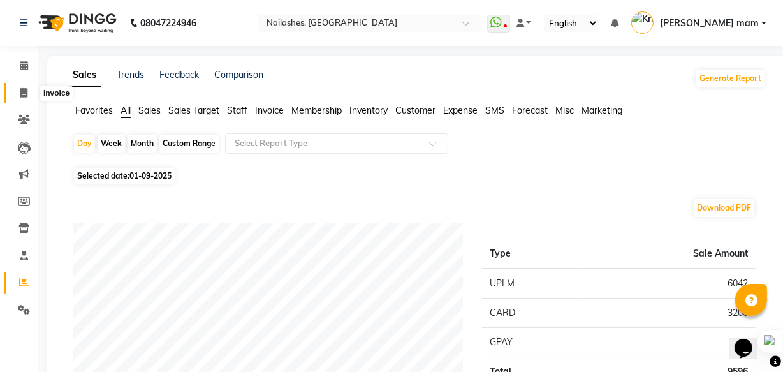
click at [24, 90] on icon at bounding box center [23, 93] width 7 height 10
select select "service"
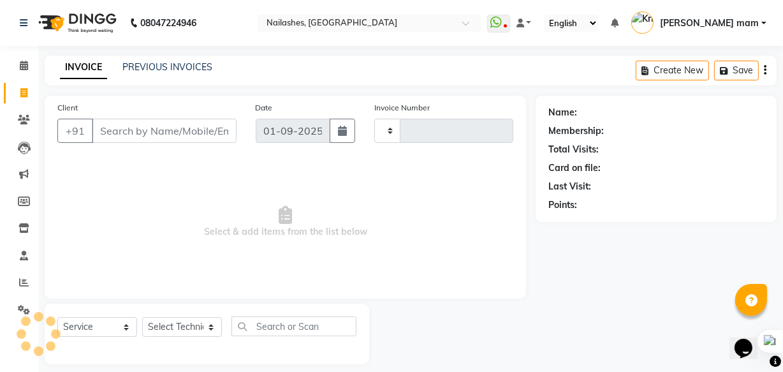
scroll to position [12, 0]
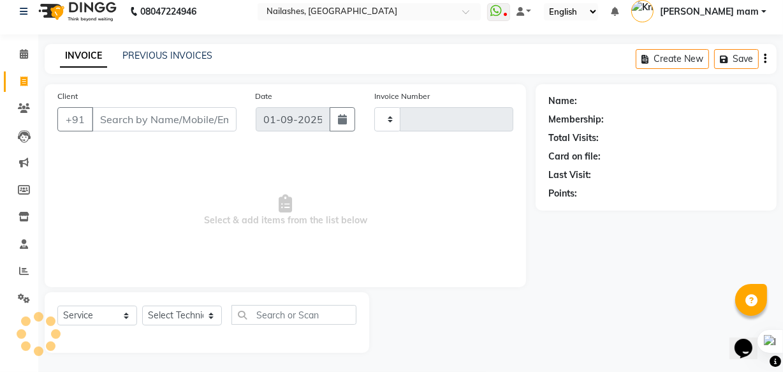
type input "0819"
select select "5759"
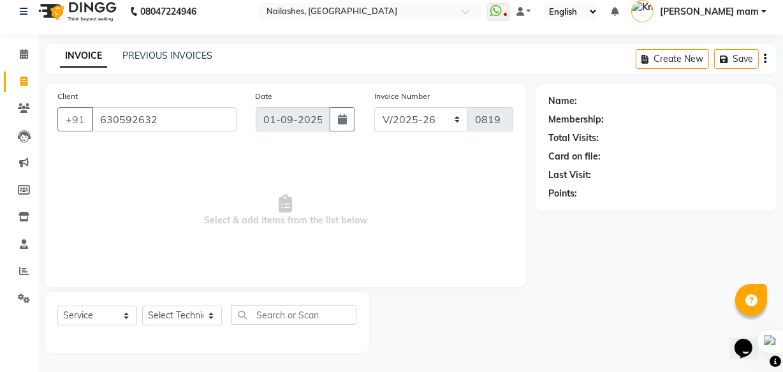
type input "6305926325"
